Goal: Task Accomplishment & Management: Complete application form

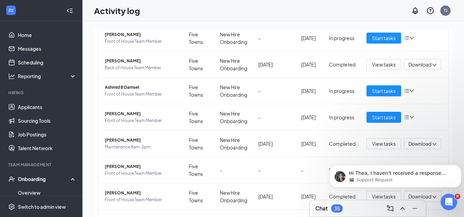
scroll to position [67, 0]
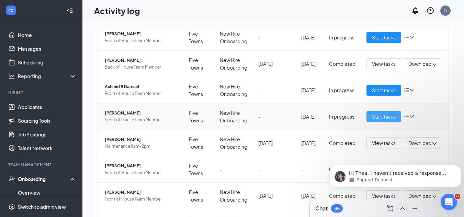
click at [375, 120] on span "Start tasks" at bounding box center [384, 117] width 24 height 8
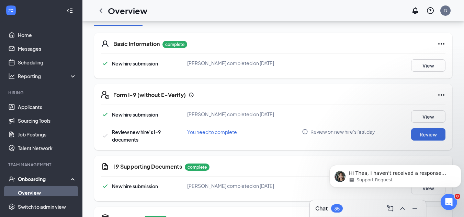
scroll to position [100, 0]
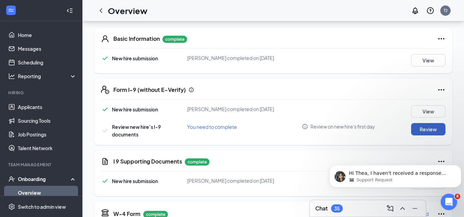
click at [427, 131] on button "Review" at bounding box center [428, 129] width 34 height 12
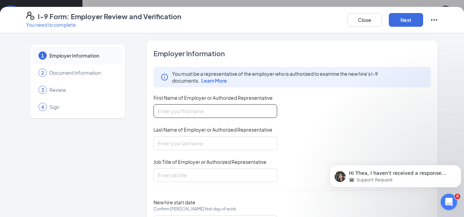
click at [169, 108] on input "First Name of Employer or Authorized Representative" at bounding box center [215, 111] width 124 height 14
type input "Thea"
type input "[PERSON_NAME]"
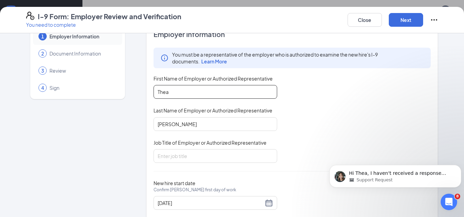
scroll to position [26, 0]
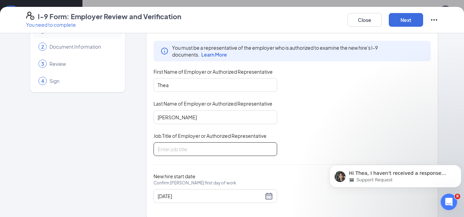
click at [248, 152] on input "Job Title of Employer or Authorized Representative" at bounding box center [215, 149] width 124 height 14
type input "Culture and Compliance"
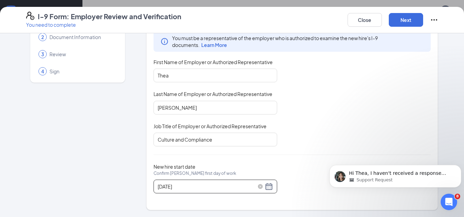
click at [262, 189] on div "[DATE]" at bounding box center [214, 187] width 115 height 8
click at [412, 16] on button "Next" at bounding box center [405, 20] width 34 height 14
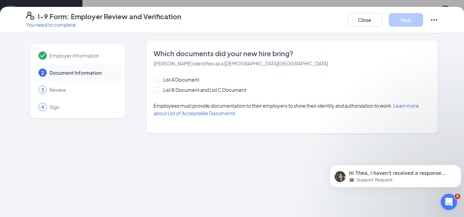
scroll to position [0, 0]
click at [157, 91] on span at bounding box center [156, 89] width 7 height 7
click at [157, 91] on input "List B Document and List C Document" at bounding box center [155, 88] width 5 height 5
radio input "true"
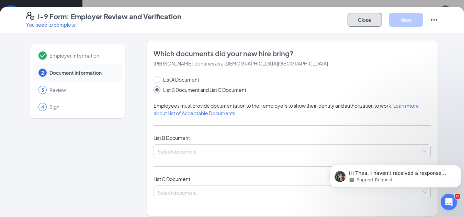
click at [359, 20] on button "Close" at bounding box center [364, 20] width 34 height 14
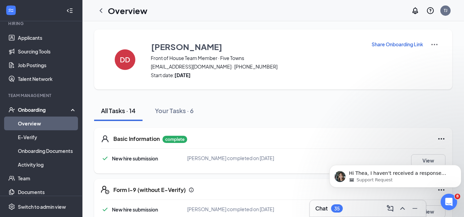
scroll to position [70, 0]
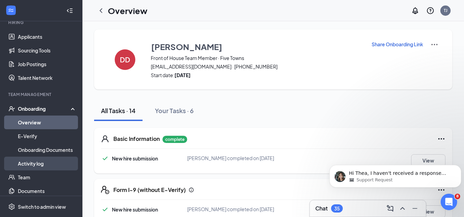
click at [40, 164] on link "Activity log" at bounding box center [47, 164] width 59 height 14
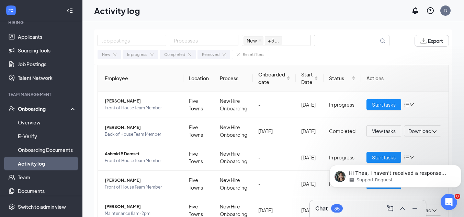
click at [370, 159] on body "Hi Thea, I haven't received a response from you. Please let me know if you stil…" at bounding box center [395, 174] width 132 height 43
click at [372, 157] on body "Hi Thea, I haven't received a response from you. Please let me know if you stil…" at bounding box center [395, 174] width 132 height 43
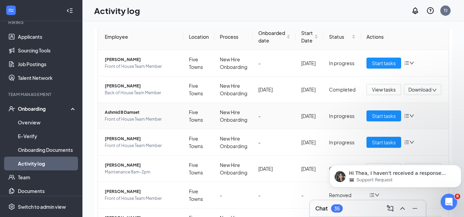
scroll to position [42, 0]
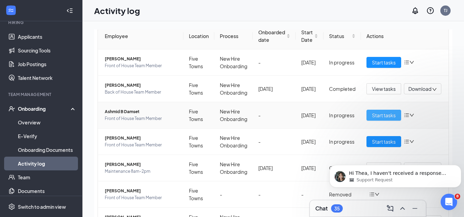
click at [383, 112] on span "Start tasks" at bounding box center [384, 116] width 24 height 8
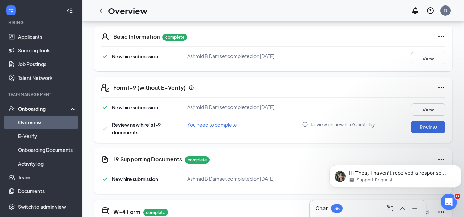
scroll to position [109, 0]
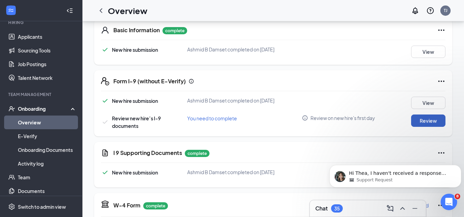
click at [428, 121] on button "Review" at bounding box center [428, 121] width 34 height 12
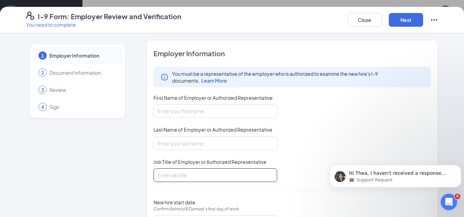
click at [219, 172] on input "Job Title of Employer or Authorized Representative" at bounding box center [215, 175] width 124 height 14
type input "Culture and Compliance"
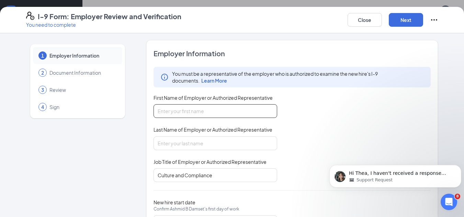
click at [215, 112] on input "First Name of Employer or Authorized Representative" at bounding box center [215, 111] width 124 height 14
type input "Thea"
type input "[PERSON_NAME]"
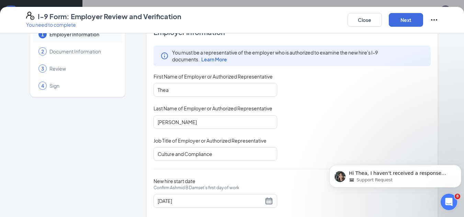
scroll to position [36, 0]
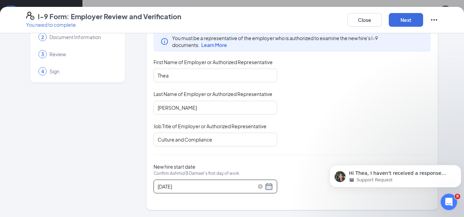
click at [265, 186] on div "[DATE]" at bounding box center [214, 187] width 115 height 8
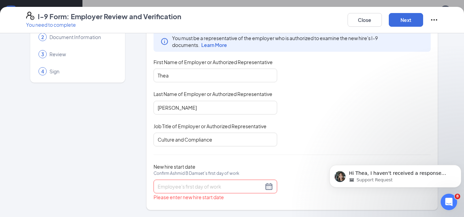
click at [260, 189] on input "New hire start date Confirm Ashmid B Damset's first day of work" at bounding box center [210, 187] width 106 height 8
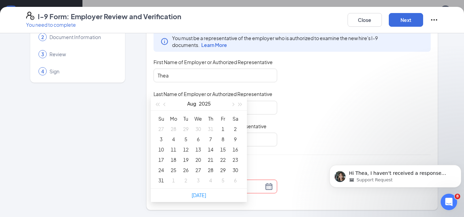
scroll to position [337, 0]
click at [184, 180] on div "2" at bounding box center [186, 180] width 8 height 8
type input "[DATE]"
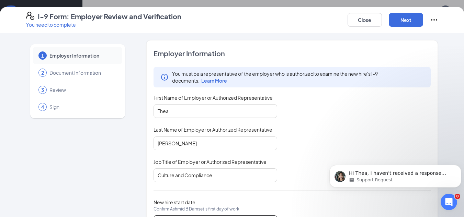
scroll to position [36, 0]
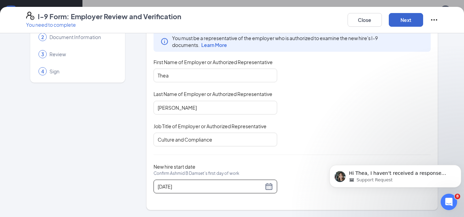
click at [407, 20] on button "Next" at bounding box center [405, 20] width 34 height 14
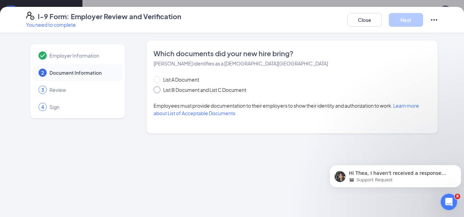
click at [157, 88] on input "List B Document and List C Document" at bounding box center [155, 88] width 5 height 5
radio input "true"
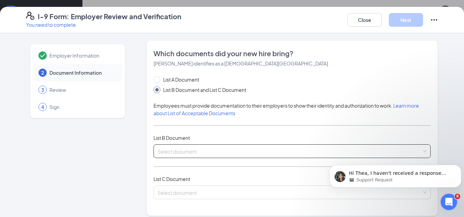
click at [196, 155] on span at bounding box center [289, 151] width 264 height 13
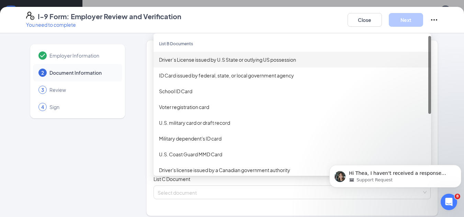
click at [204, 62] on div "Driver’s License issued by U.S State or outlying US possession" at bounding box center [292, 60] width 266 height 8
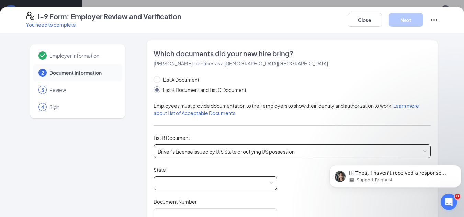
click at [172, 182] on span at bounding box center [214, 183] width 115 height 13
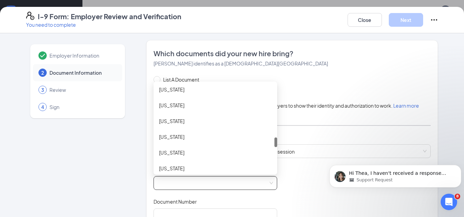
drag, startPoint x: 272, startPoint y: 93, endPoint x: 273, endPoint y: 147, distance: 54.6
click at [274, 147] on div at bounding box center [275, 143] width 3 height 10
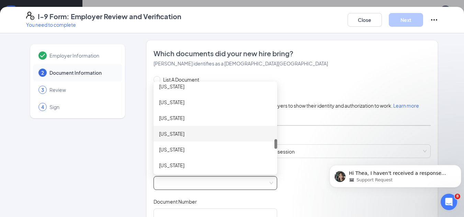
click at [209, 137] on div "[US_STATE]" at bounding box center [215, 134] width 113 height 8
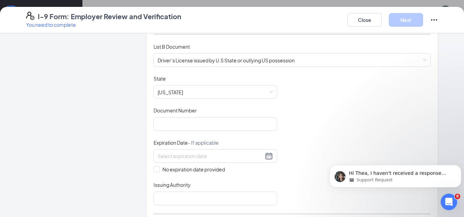
scroll to position [89, 0]
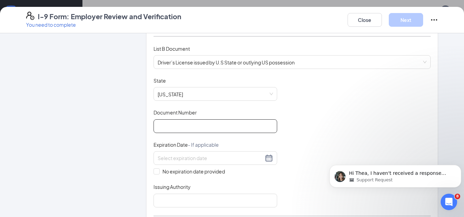
click at [236, 122] on input "Document Number" at bounding box center [215, 126] width 124 height 14
type input "XCRBPV3R10"
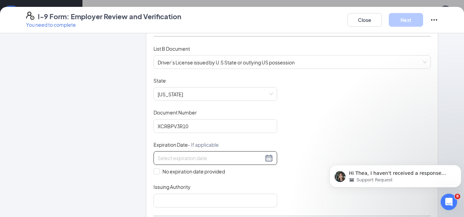
click at [268, 156] on div at bounding box center [214, 158] width 115 height 8
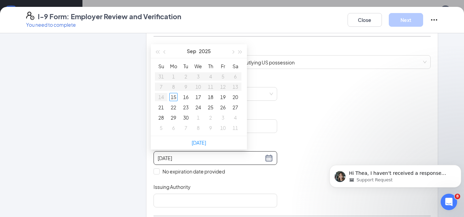
type input "[DATE]"
click at [185, 118] on div "30" at bounding box center [186, 118] width 8 height 8
click at [212, 116] on div "30" at bounding box center [210, 118] width 8 height 8
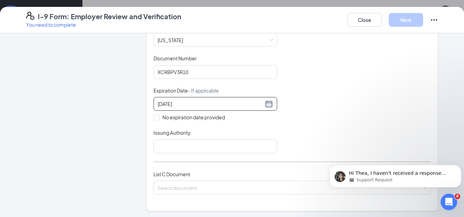
scroll to position [144, 0]
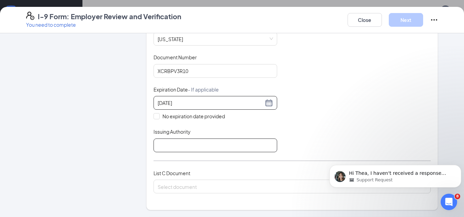
type input "[DATE]"
click at [232, 142] on input "Issuing Authority" at bounding box center [215, 146] width 124 height 14
type input "NY"
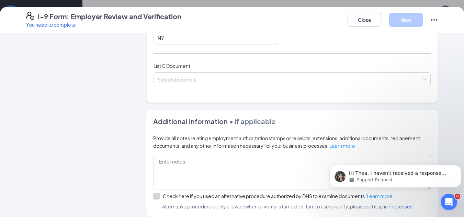
scroll to position [255, 0]
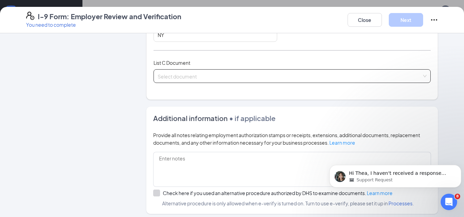
click at [319, 77] on div "Select document" at bounding box center [291, 76] width 277 height 14
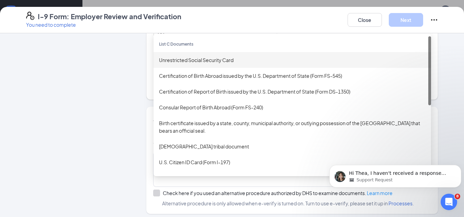
click at [227, 61] on div "Unrestricted Social Security Card" at bounding box center [292, 60] width 266 height 8
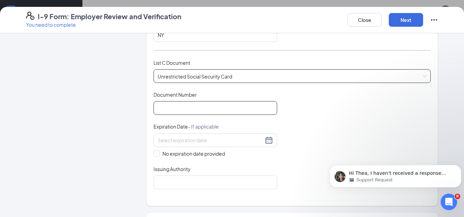
click at [199, 110] on input "Document Number" at bounding box center [215, 108] width 124 height 14
paste input "122943785"
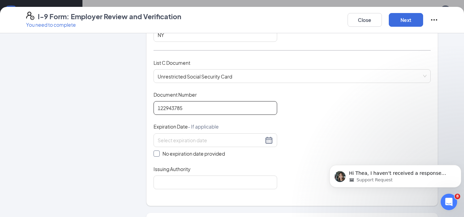
type input "122943785"
click at [155, 156] on span at bounding box center [156, 154] width 6 height 6
click at [155, 155] on input "No expiration date provided" at bounding box center [155, 153] width 5 height 5
checkbox input "true"
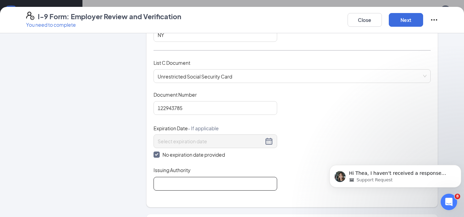
click at [170, 180] on input "Issuing Authority" at bounding box center [215, 184] width 124 height 14
type input "SSA"
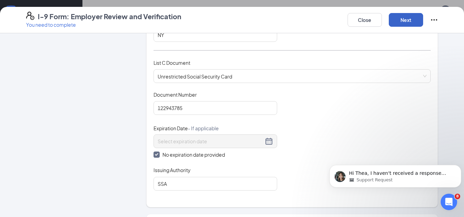
click at [408, 20] on button "Next" at bounding box center [405, 20] width 34 height 14
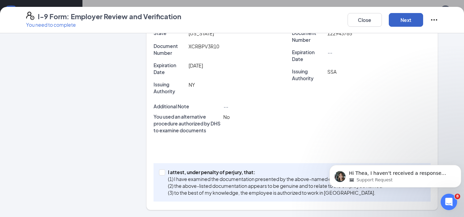
scroll to position [184, 0]
click at [161, 173] on span at bounding box center [162, 173] width 6 height 6
click at [161, 173] on input "I attest, under penalty of [PERSON_NAME], that: (1) I have examined the documen…" at bounding box center [161, 172] width 5 height 5
checkbox input "true"
click at [414, 21] on button "Next" at bounding box center [405, 20] width 34 height 14
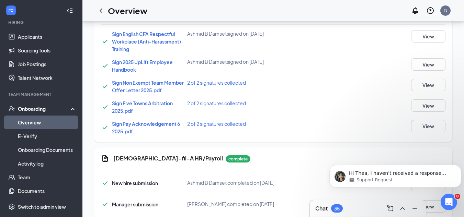
scroll to position [121, 0]
